Goal: Information Seeking & Learning: Learn about a topic

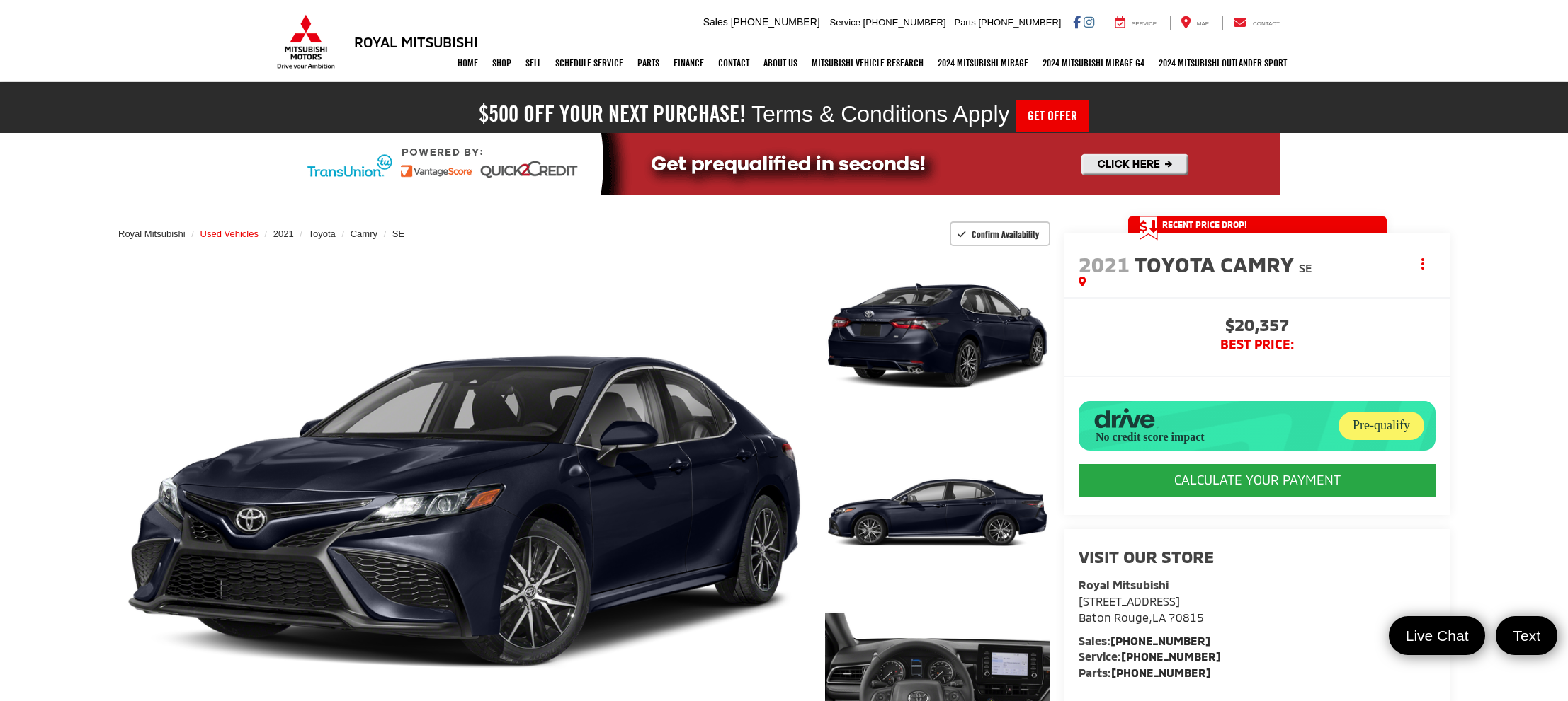
click at [253, 232] on span "Used Vehicles" at bounding box center [230, 234] width 58 height 11
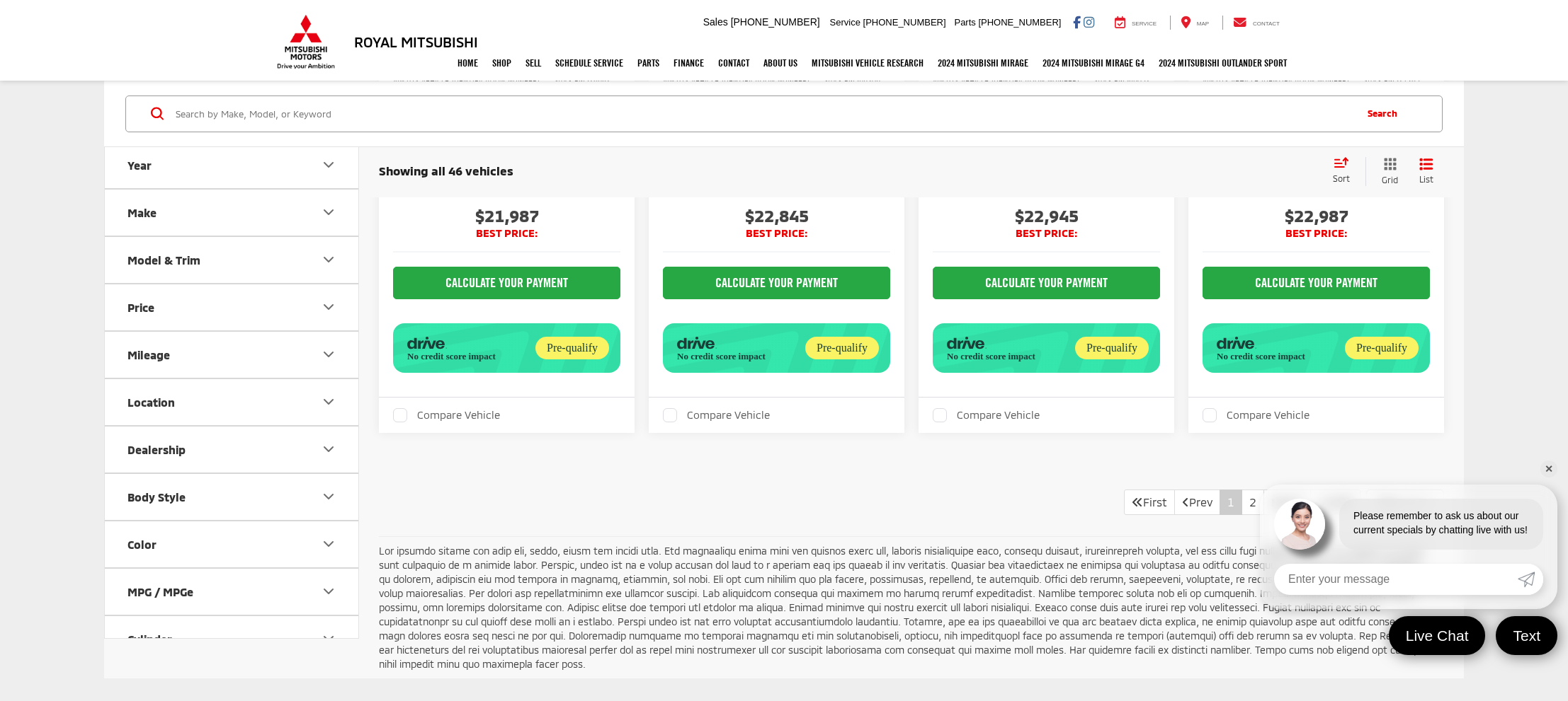
scroll to position [3705, 0]
click at [1241, 489] on link "2" at bounding box center [1252, 501] width 23 height 26
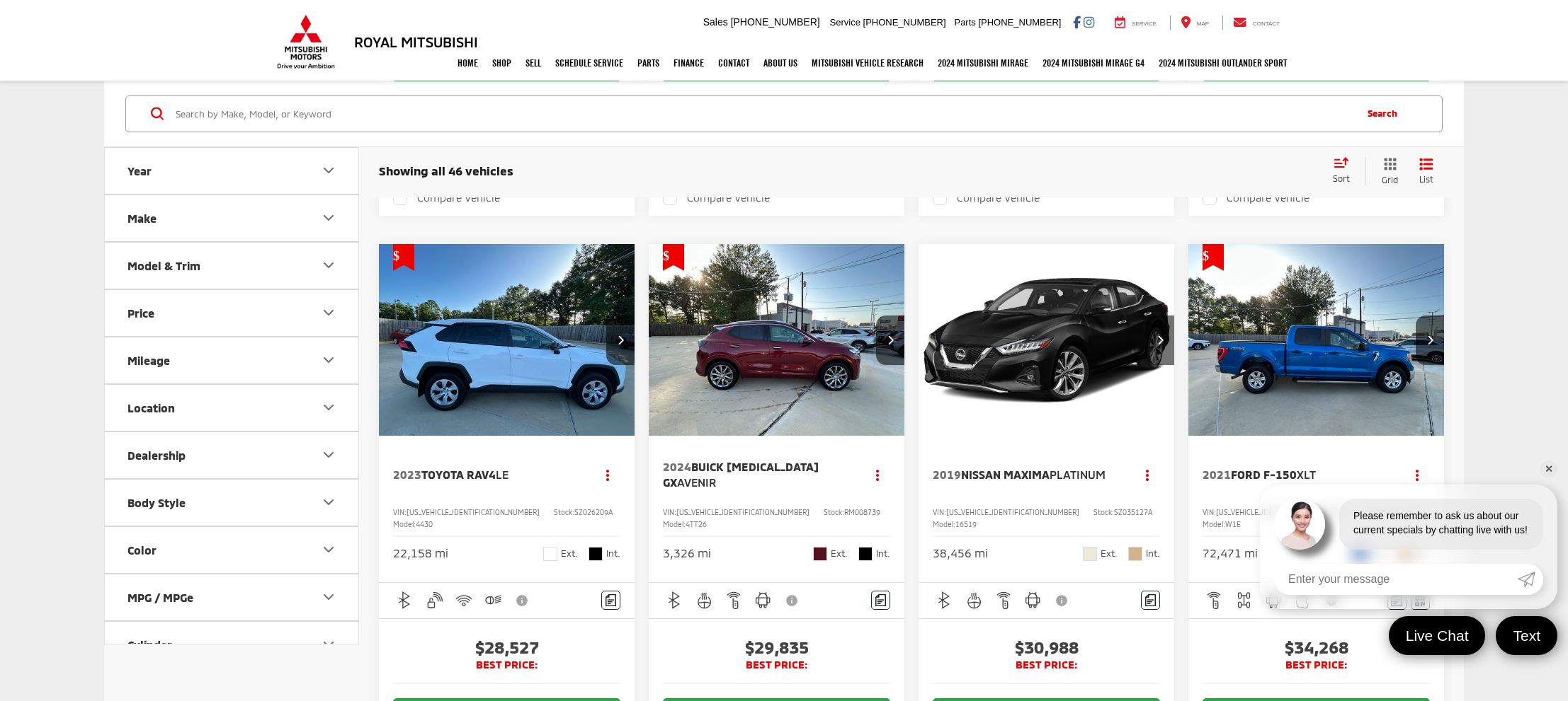
scroll to position [2594, 0]
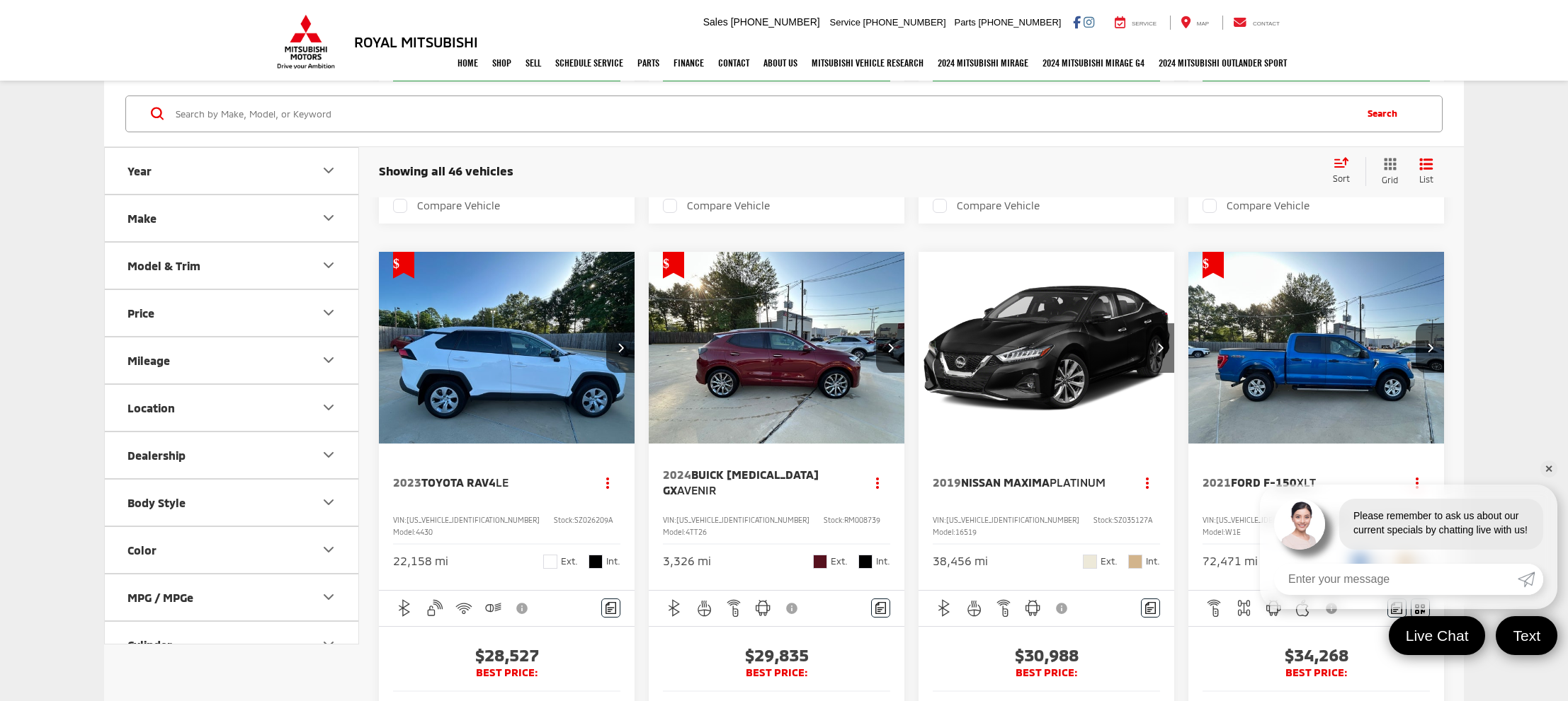
click at [1023, 328] on img "2019 Nissan Maxima Platinum 0" at bounding box center [1046, 348] width 258 height 193
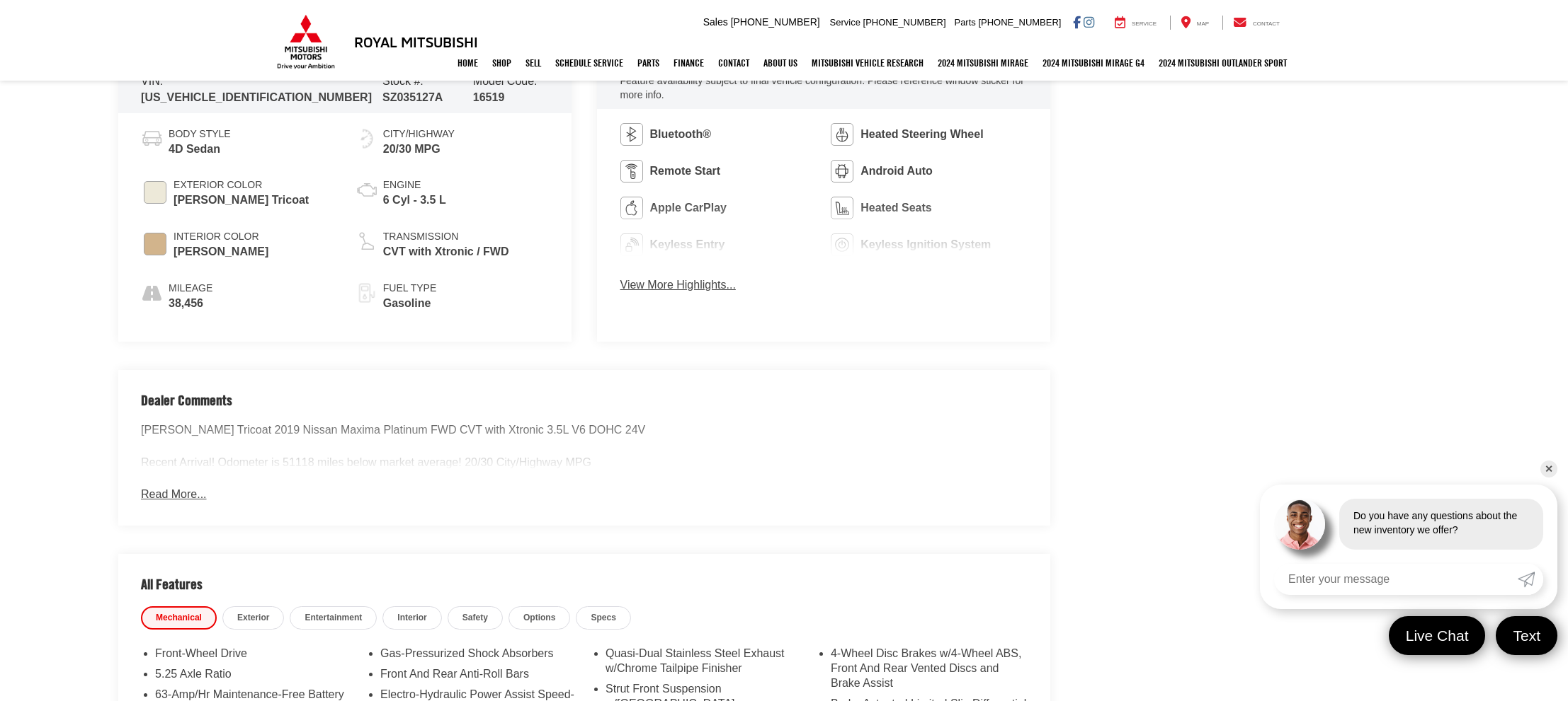
scroll to position [846, 0]
click at [164, 484] on button "Read More..." at bounding box center [172, 492] width 65 height 16
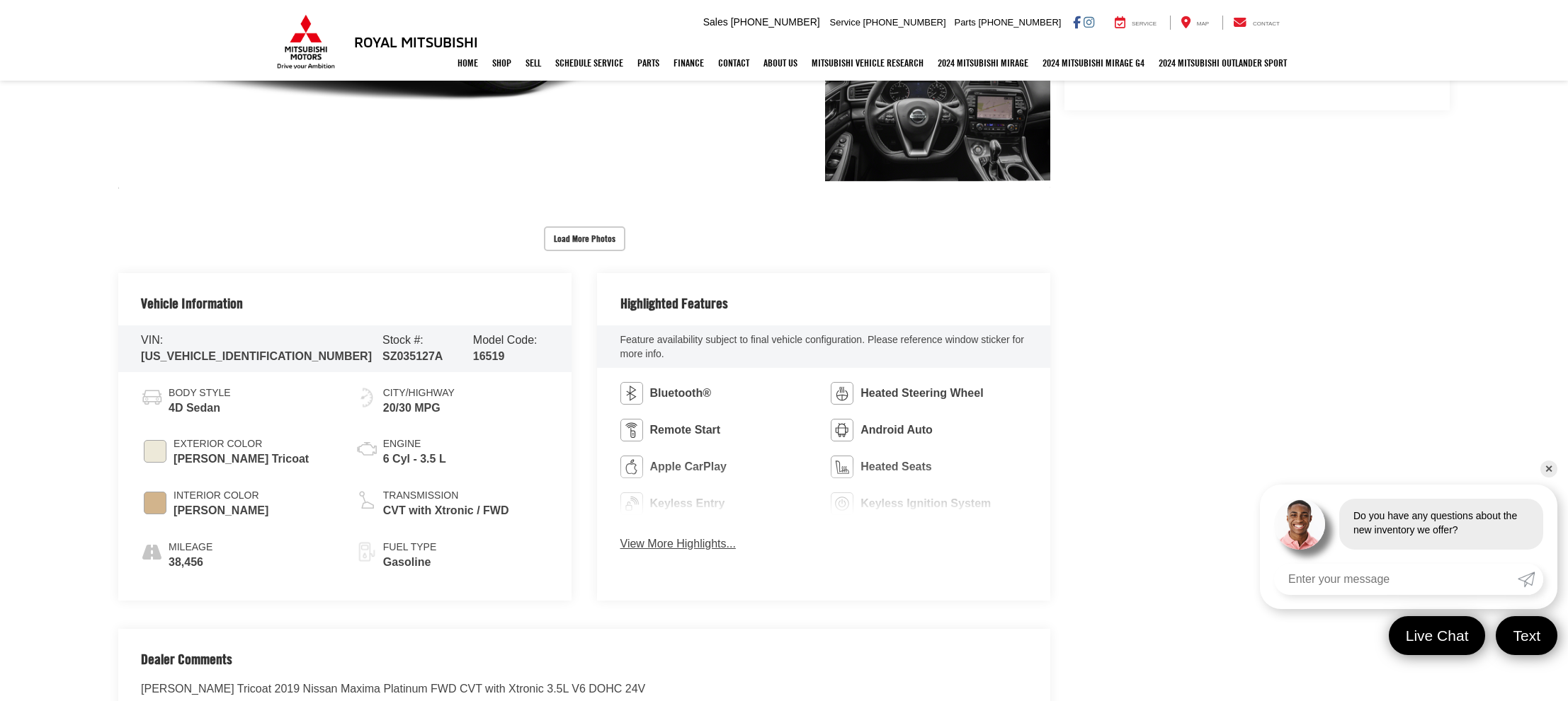
scroll to position [580, 0]
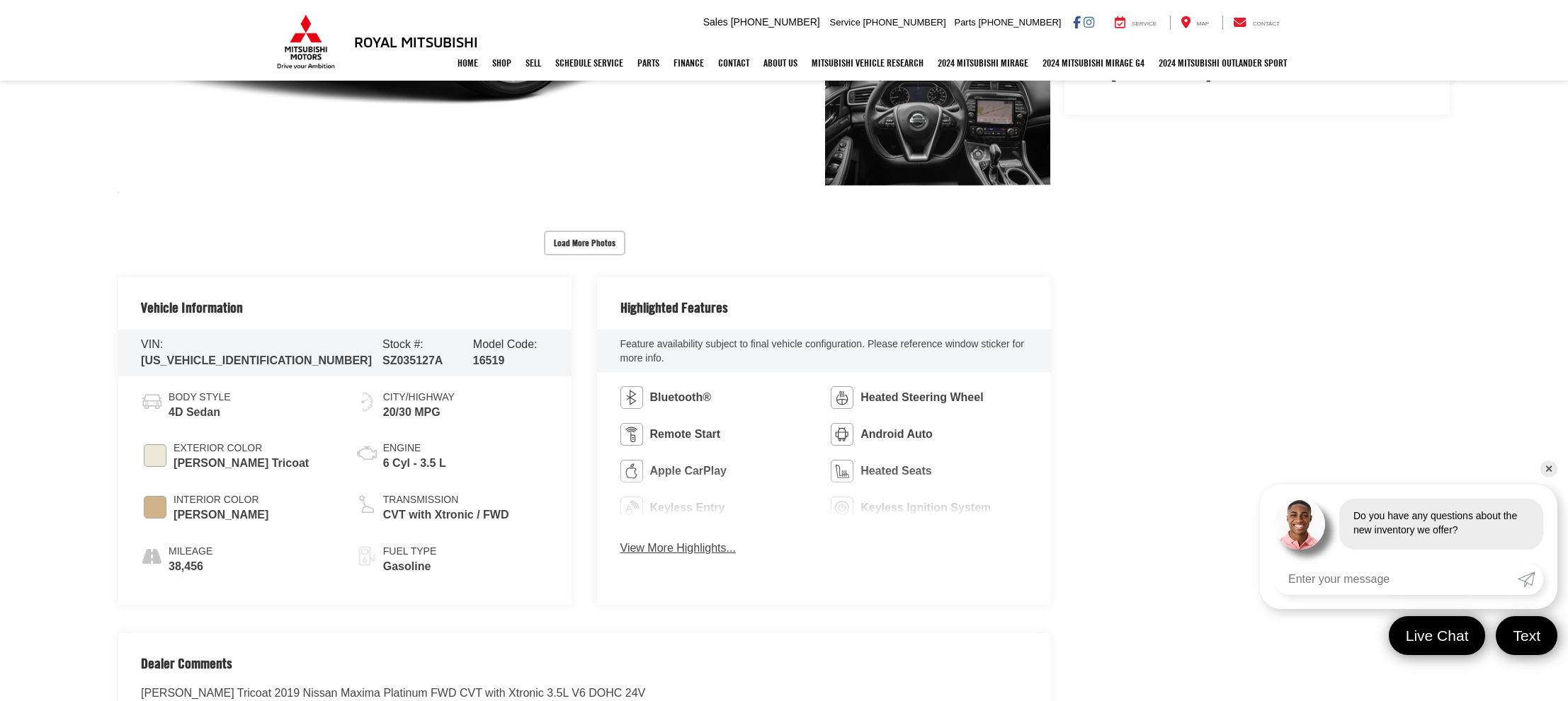
click at [188, 355] on span "[US_VEHICLE_IDENTIFICATION_NUMBER]" at bounding box center [255, 360] width 231 height 12
click at [705, 545] on button "View More Highlights..." at bounding box center [678, 549] width 116 height 16
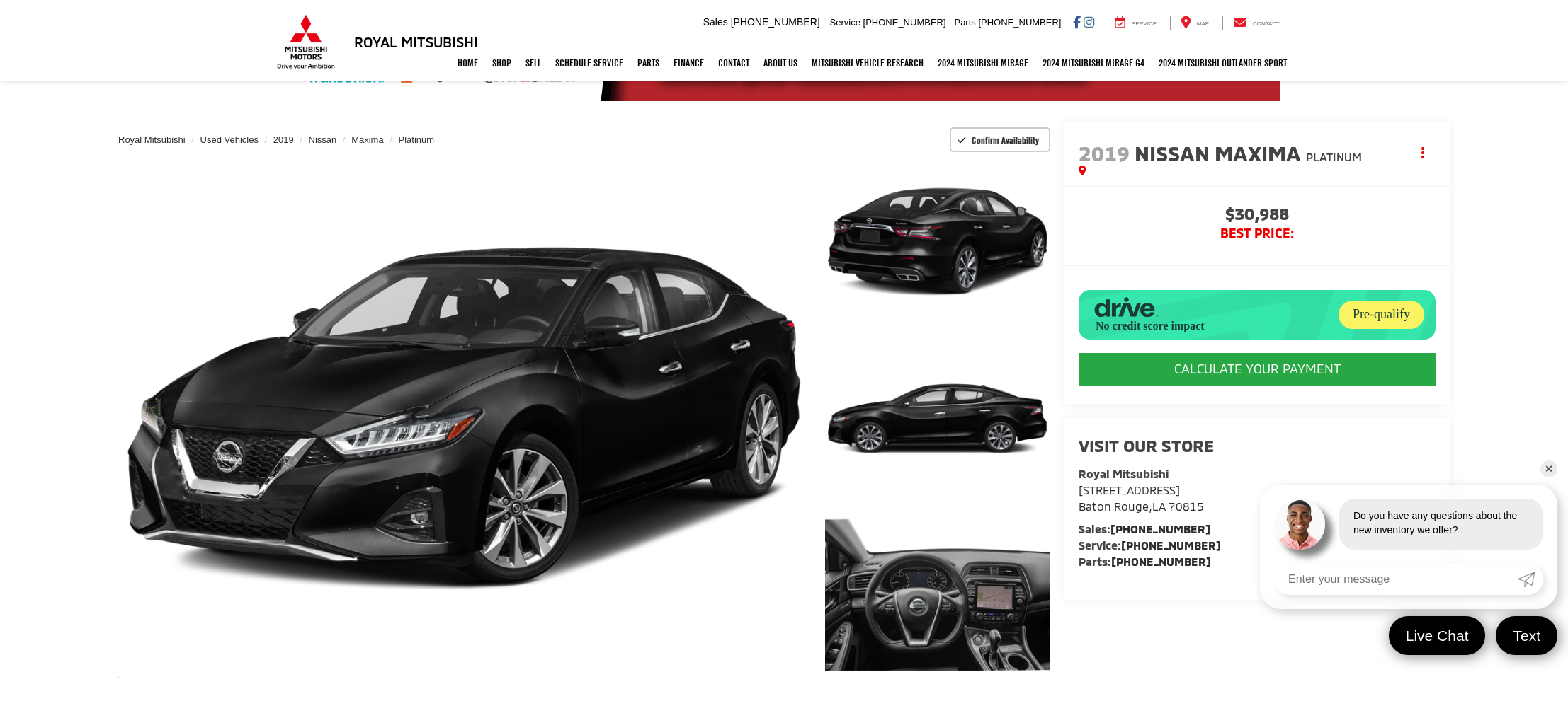
scroll to position [10, 0]
